Goal: Information Seeking & Learning: Learn about a topic

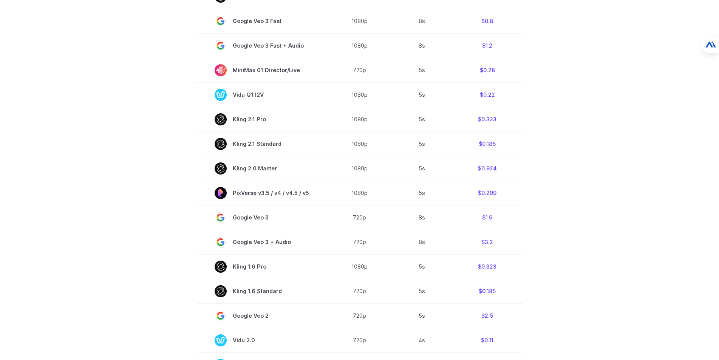
scroll to position [491, 0]
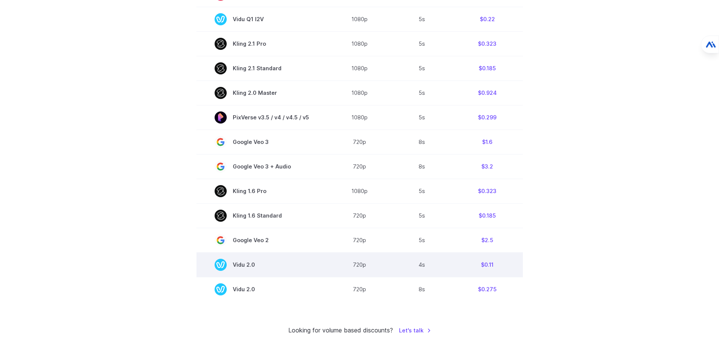
click at [259, 266] on span "Vidu 2.0" at bounding box center [262, 265] width 94 height 12
click at [314, 271] on td "Vidu 2.0" at bounding box center [261, 264] width 131 height 25
click at [323, 269] on td "Vidu 2.0" at bounding box center [261, 264] width 131 height 25
click at [486, 264] on td "$0.11" at bounding box center [487, 264] width 71 height 25
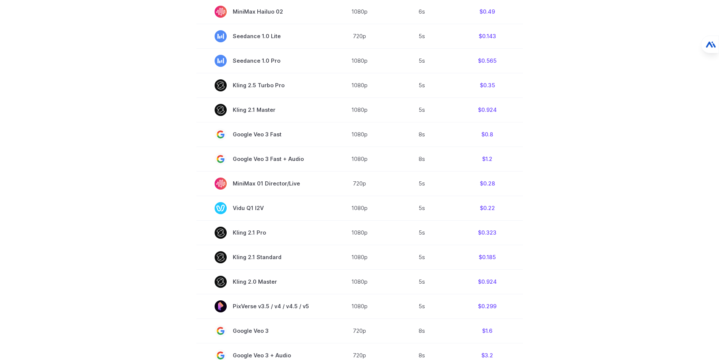
scroll to position [0, 0]
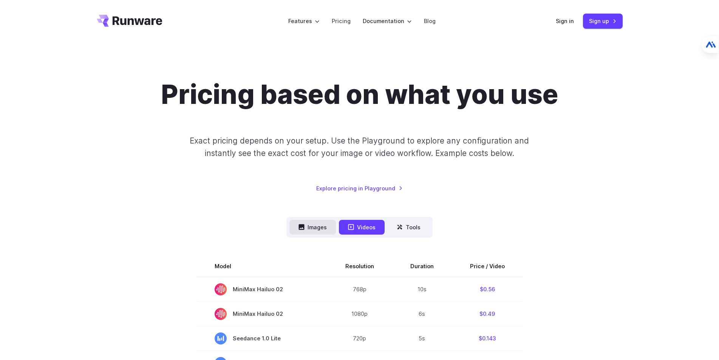
click at [314, 229] on button "Images" at bounding box center [312, 227] width 46 height 15
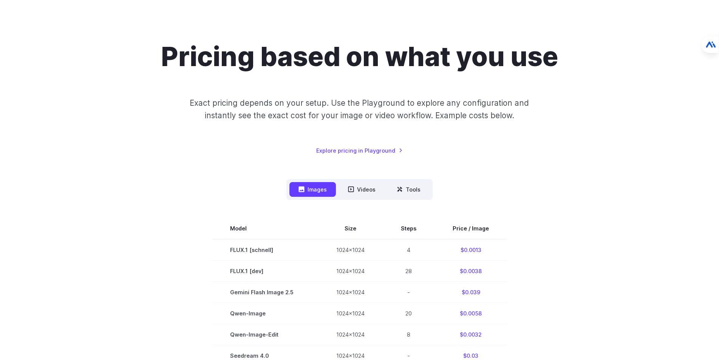
scroll to position [151, 0]
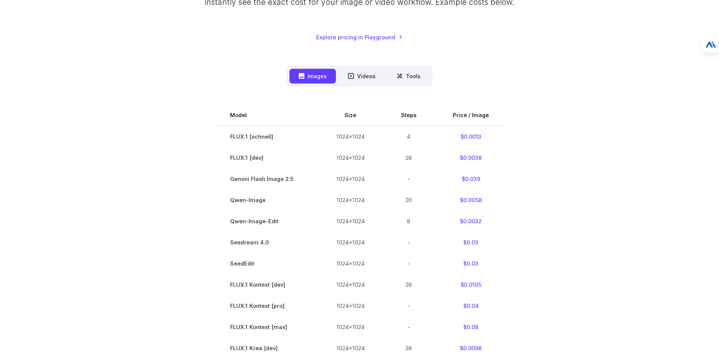
click at [142, 217] on section "Model Size Steps Price / Image FLUX.1 [schnell] 1024x1024 4 $0.0013 FLUX.1 [dev…" at bounding box center [360, 327] width 526 height 445
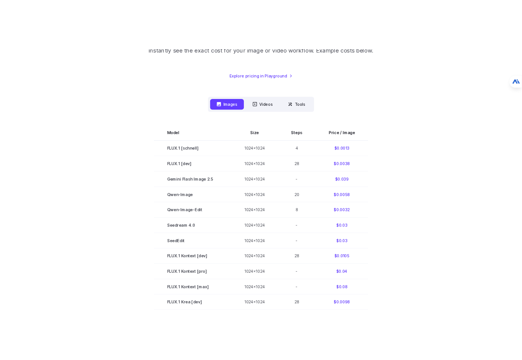
scroll to position [147, 0]
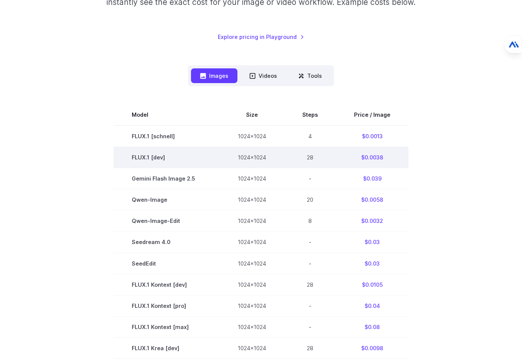
click at [163, 161] on td "FLUX.1 [dev]" at bounding box center [167, 157] width 106 height 21
